Goal: Task Accomplishment & Management: Manage account settings

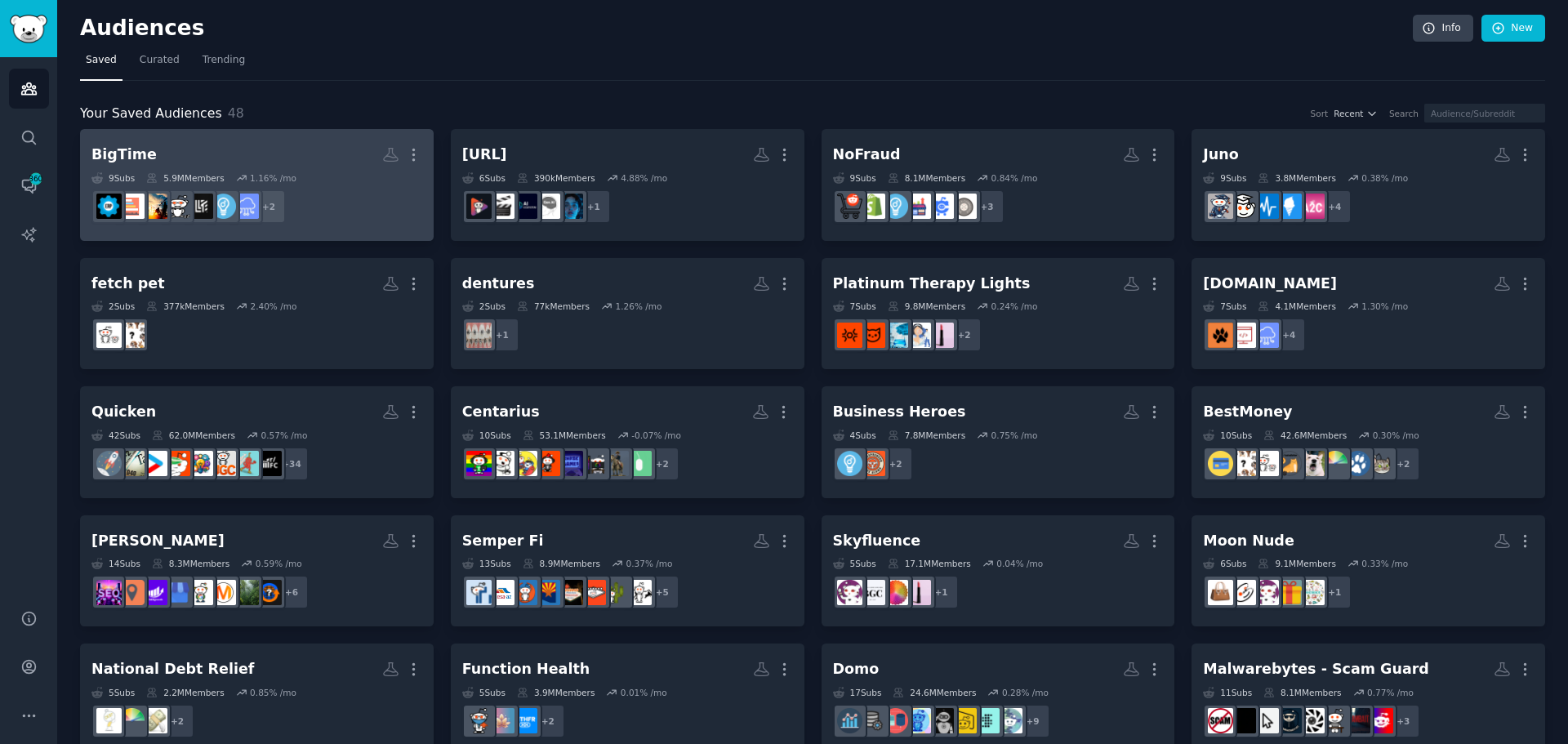
click at [304, 151] on h2 "BigTime More" at bounding box center [257, 155] width 331 height 28
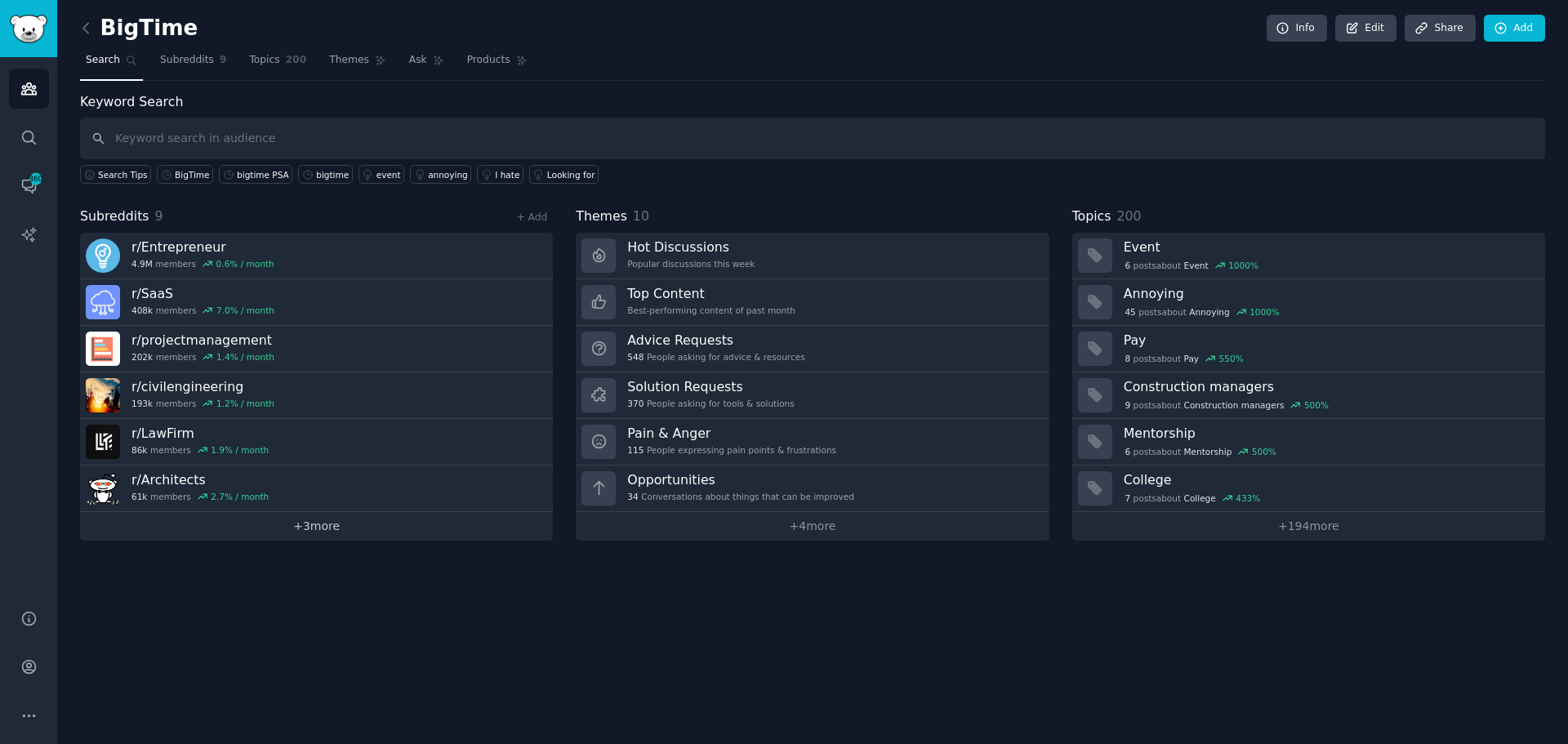
click at [322, 531] on link "+ 3 more" at bounding box center [316, 527] width 473 height 28
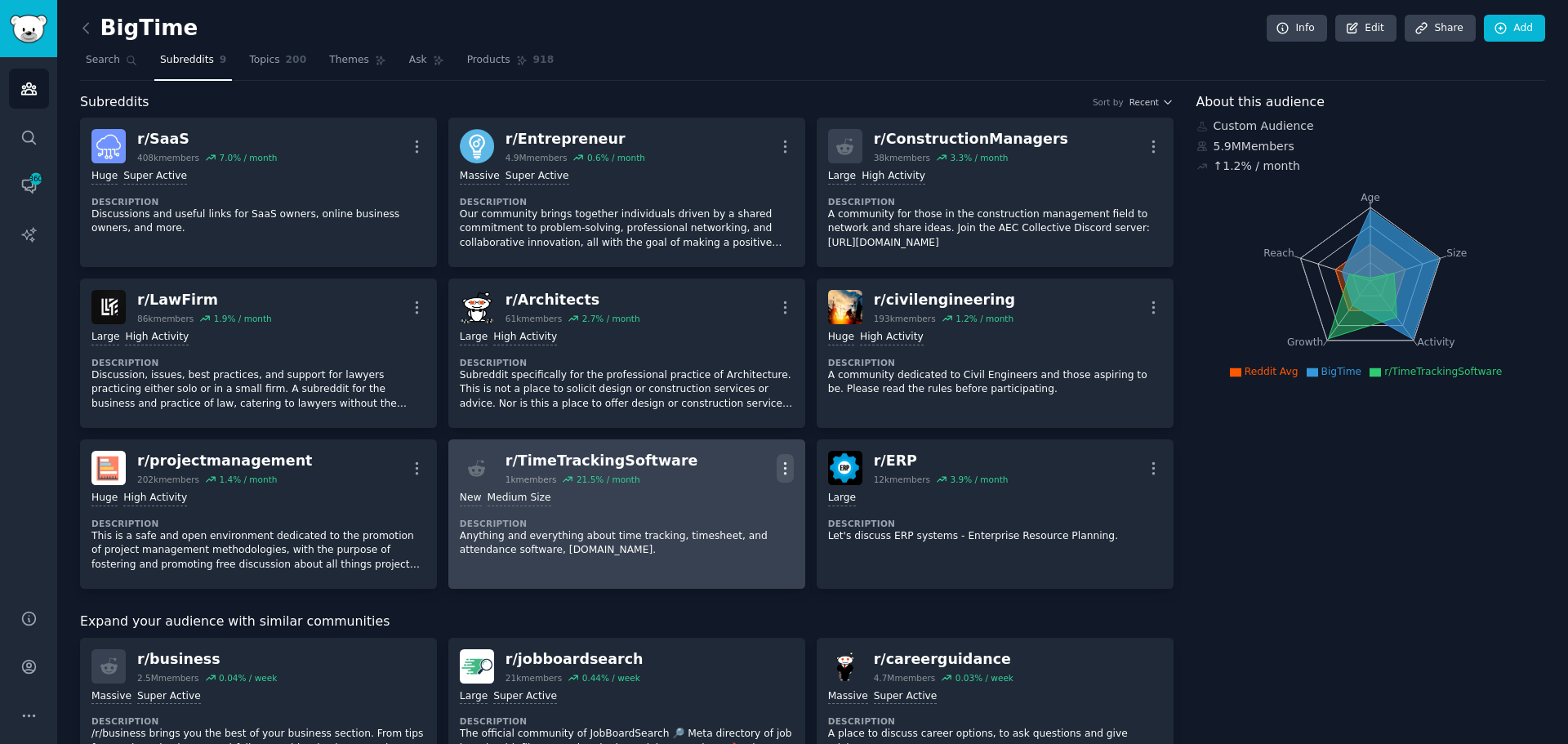
click at [787, 470] on icon "button" at bounding box center [785, 468] width 17 height 17
click at [732, 539] on p "Delete" at bounding box center [721, 531] width 38 height 17
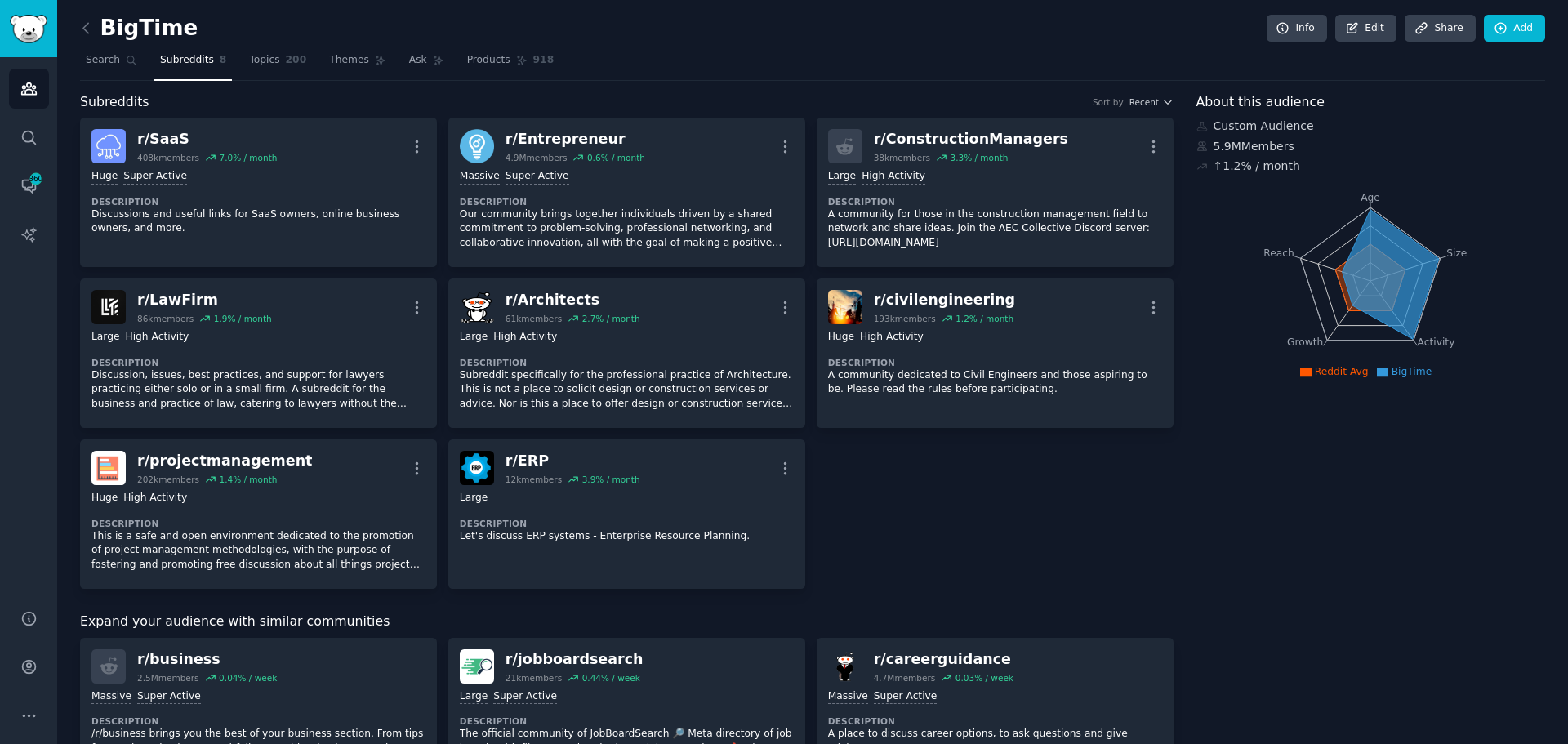
click at [920, 525] on div "r/ SaaS 408k members 7.0 % / month More Huge Super Active Description Discussio…" at bounding box center [626, 353] width 1094 height 471
